Goal: Information Seeking & Learning: Learn about a topic

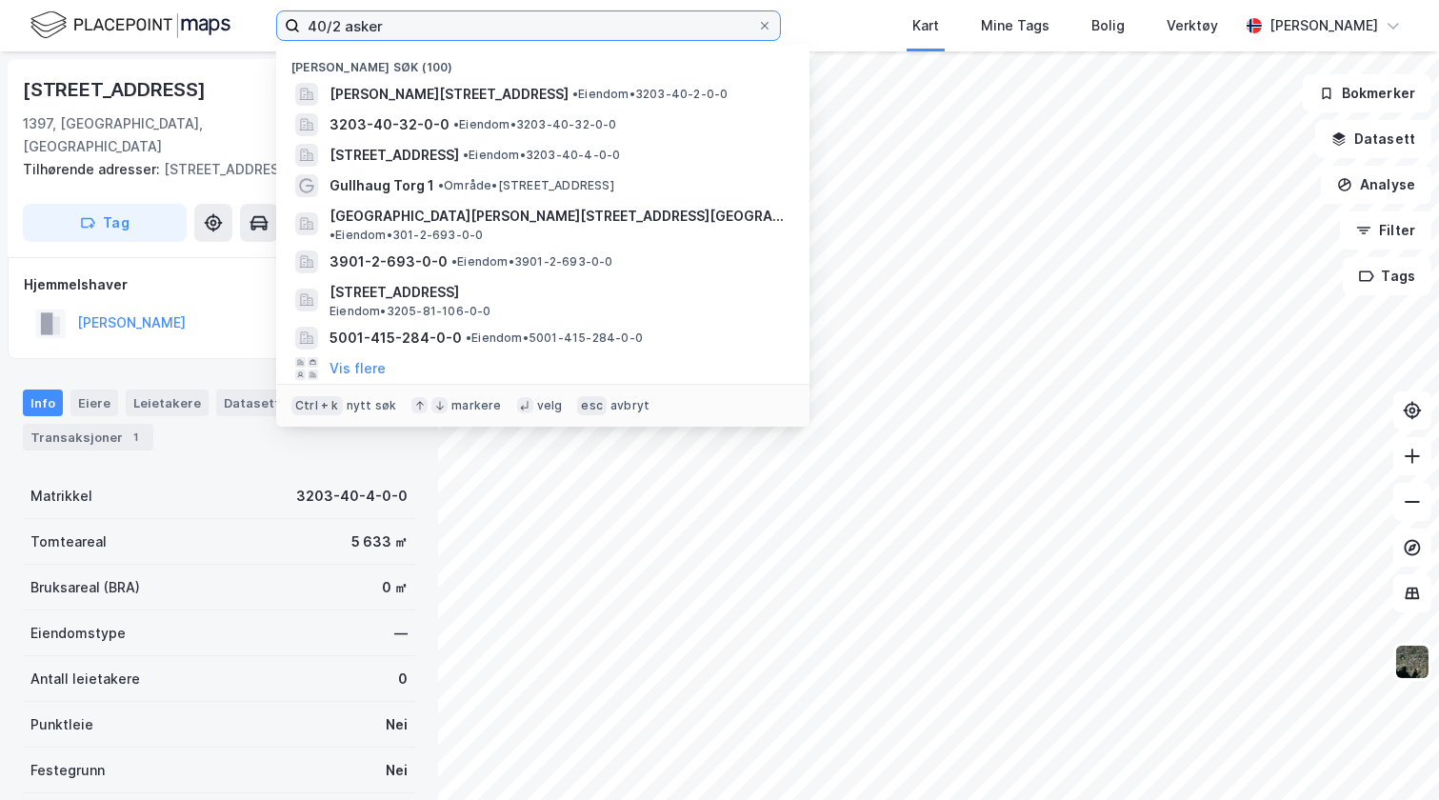
click at [344, 24] on input "40/2 asker" at bounding box center [528, 25] width 457 height 29
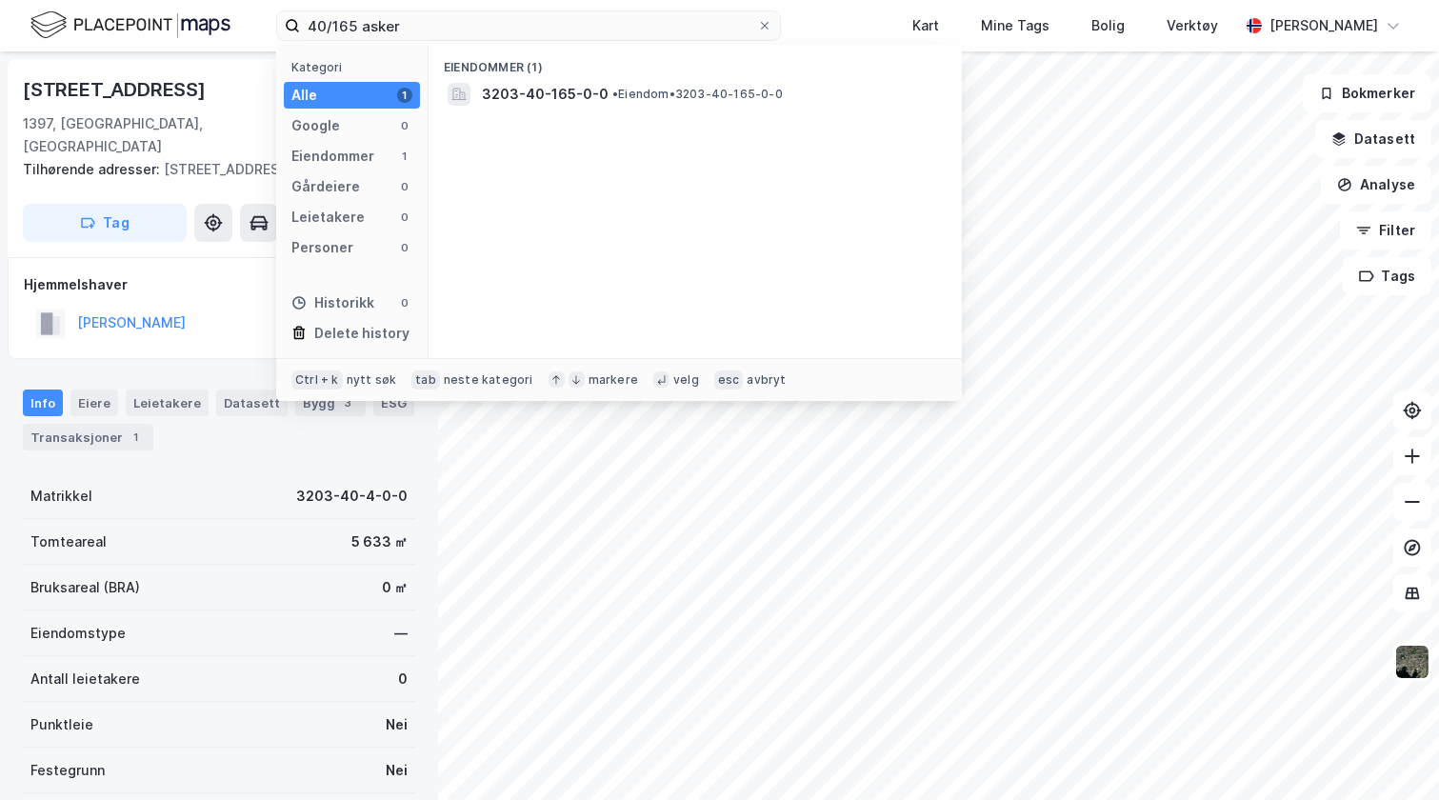
click at [540, 87] on span "3203-40-165-0-0" at bounding box center [545, 94] width 127 height 23
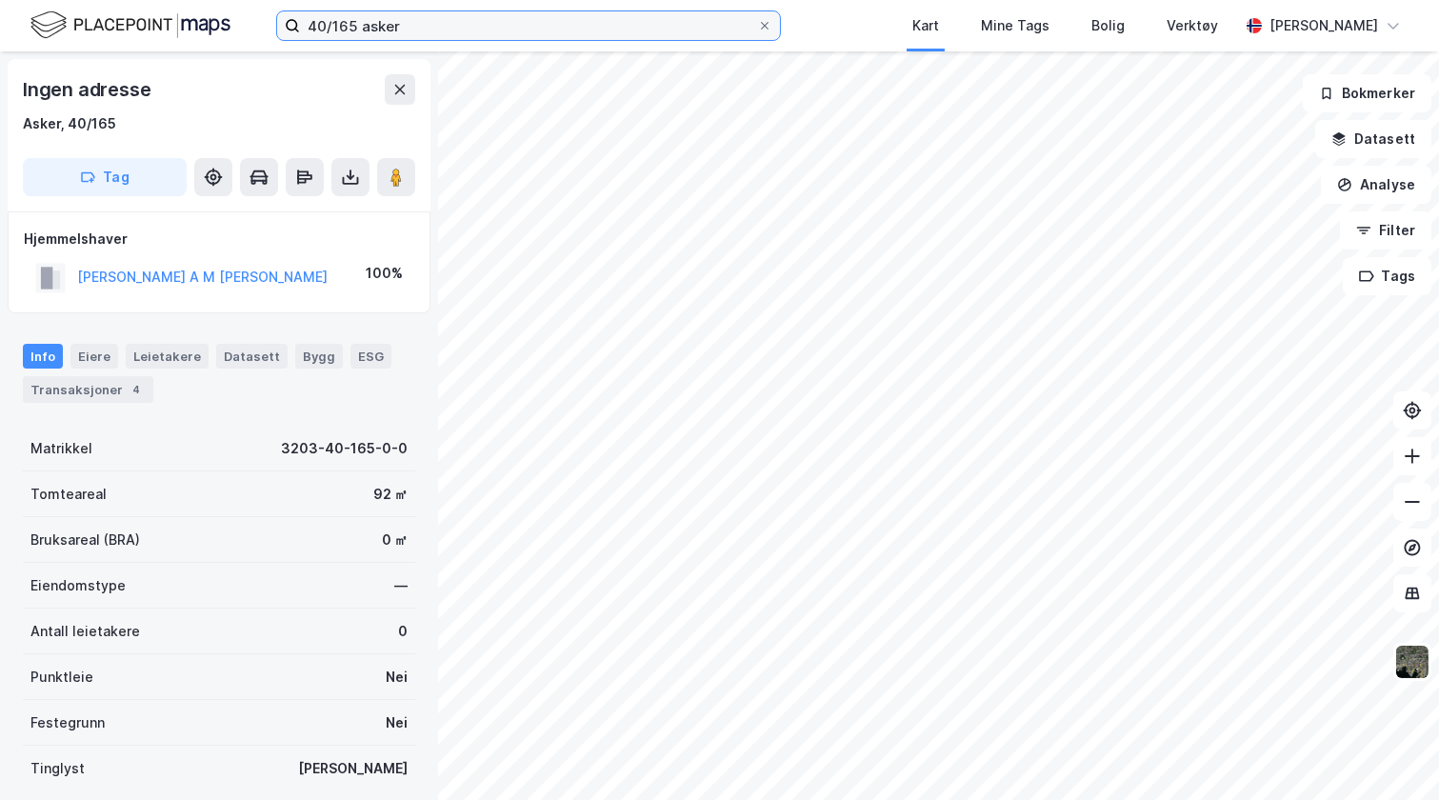
click at [355, 27] on input "40/165 asker" at bounding box center [528, 25] width 457 height 29
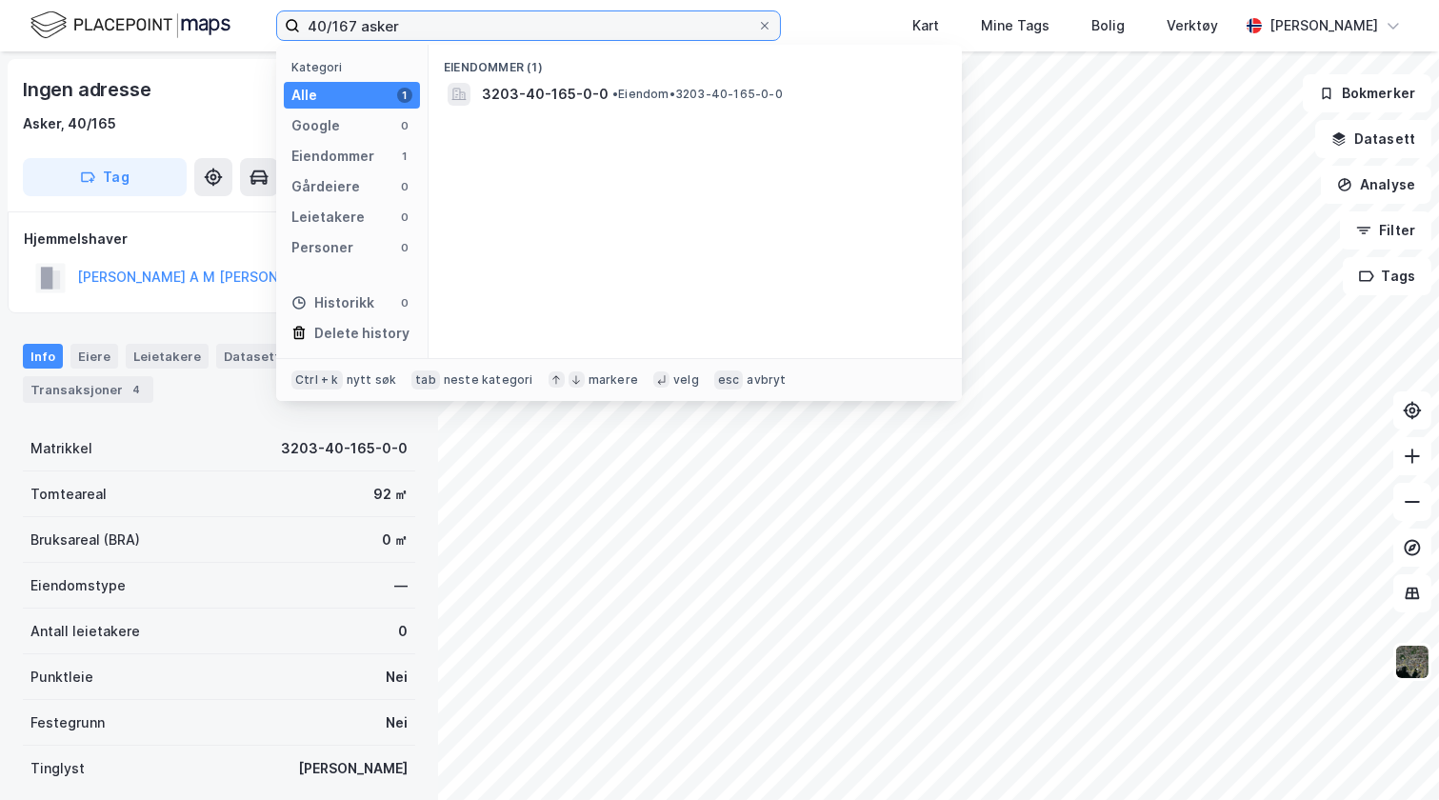
type input "40/167 asker"
